Goal: Task Accomplishment & Management: Use online tool/utility

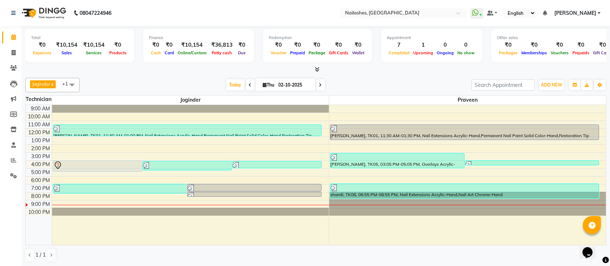
click at [1, 54] on li "Invoice" at bounding box center [11, 53] width 22 height 16
click at [7, 54] on link "Invoice" at bounding box center [10, 53] width 17 height 12
select select "service"
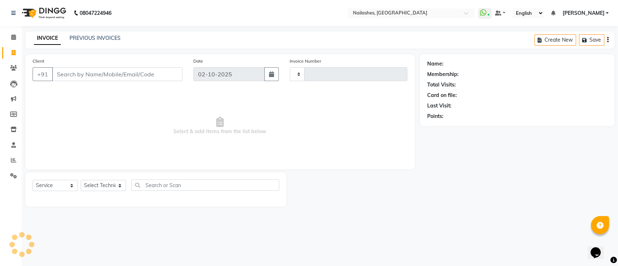
type input "0695"
select select "6187"
click at [69, 71] on input "Client" at bounding box center [117, 74] width 130 height 14
click at [15, 37] on icon at bounding box center [13, 36] width 5 height 5
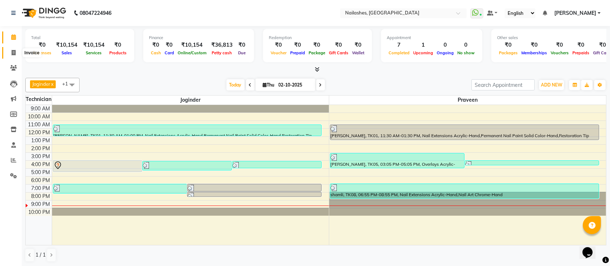
click at [8, 54] on span at bounding box center [13, 53] width 13 height 8
select select "6187"
select select "service"
